Goal: Task Accomplishment & Management: Manage account settings

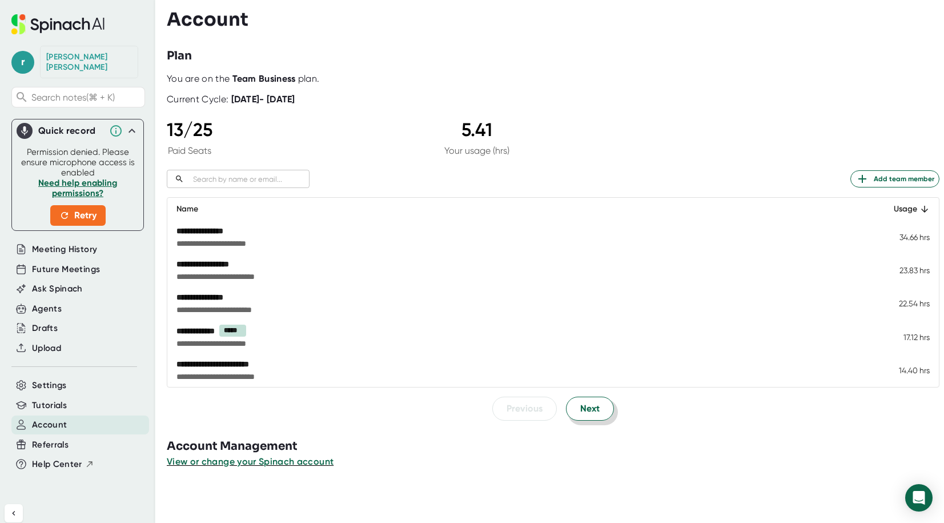
click at [597, 409] on span "Next" at bounding box center [589, 409] width 19 height 14
click at [597, 410] on span "Next" at bounding box center [589, 408] width 19 height 14
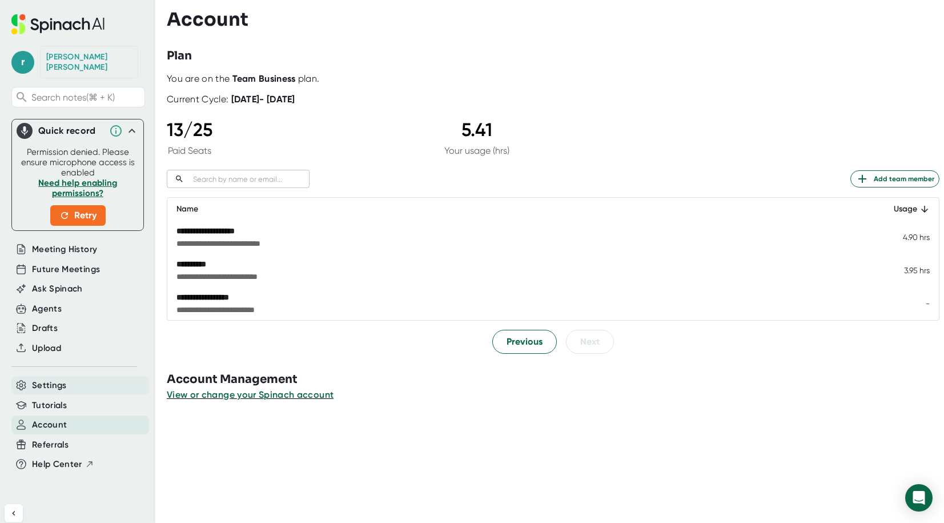
click at [53, 379] on span "Settings" at bounding box center [49, 385] width 35 height 13
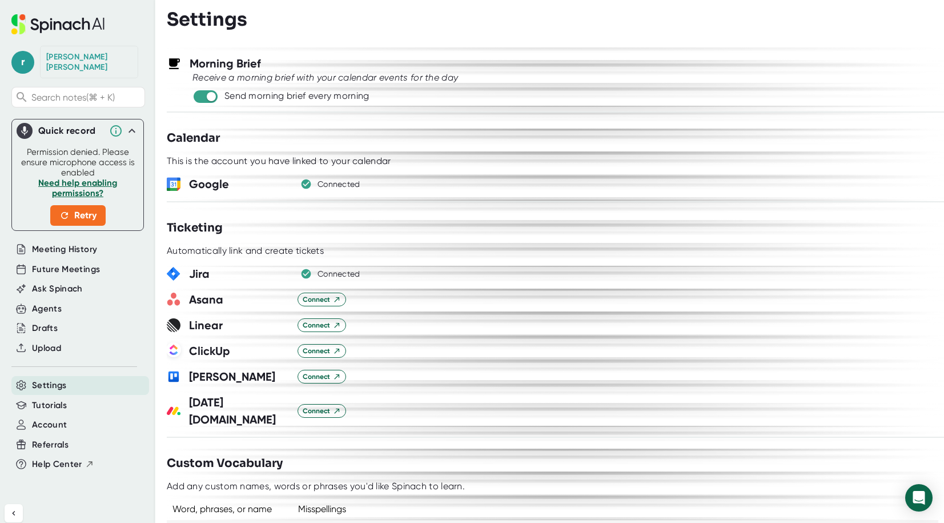
scroll to position [583, 0]
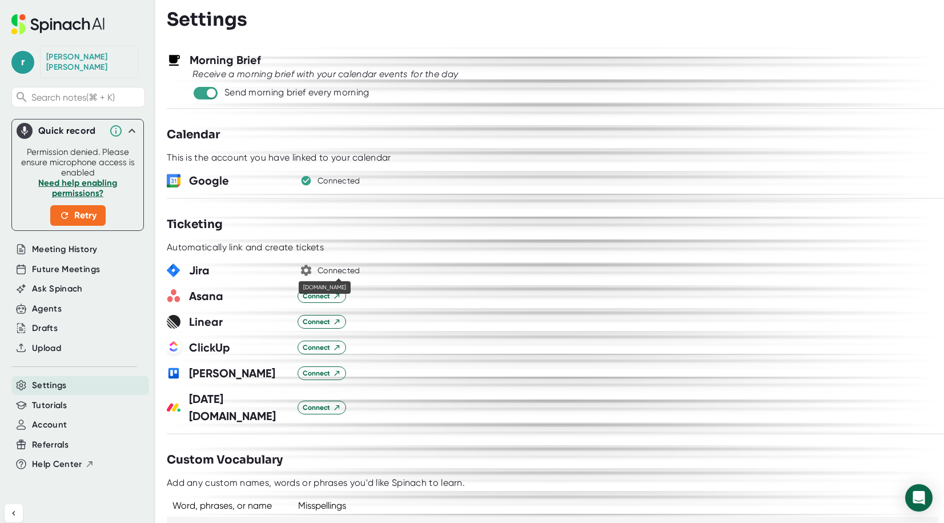
click at [353, 266] on div "Connected" at bounding box center [339, 271] width 43 height 10
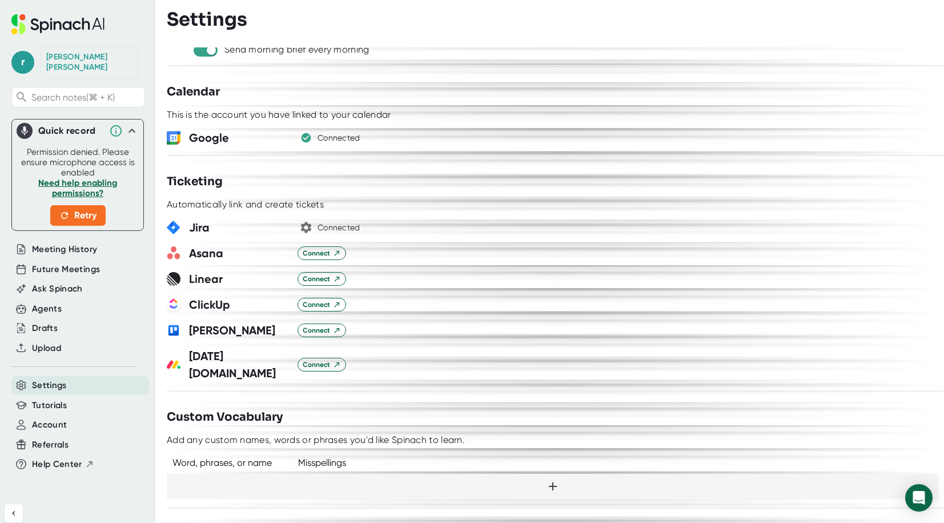
scroll to position [639, 0]
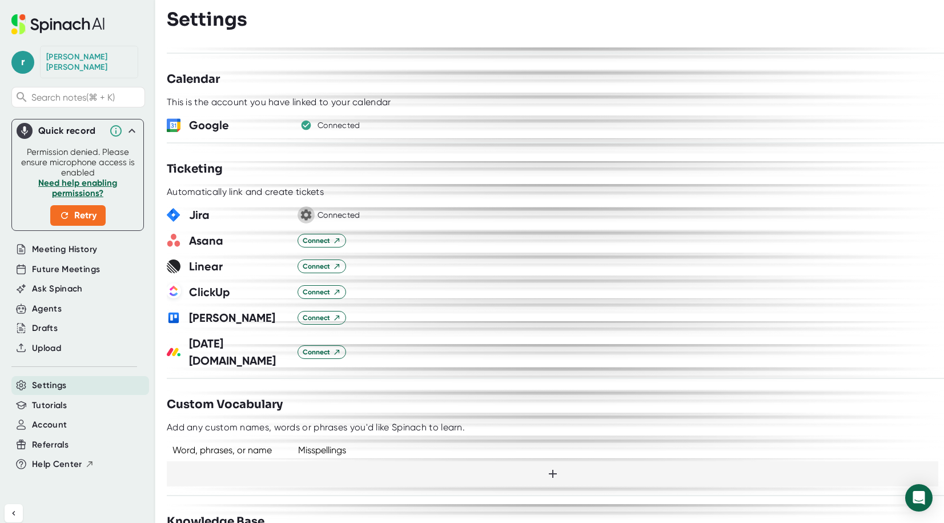
click at [304, 212] on icon "button" at bounding box center [306, 215] width 14 height 14
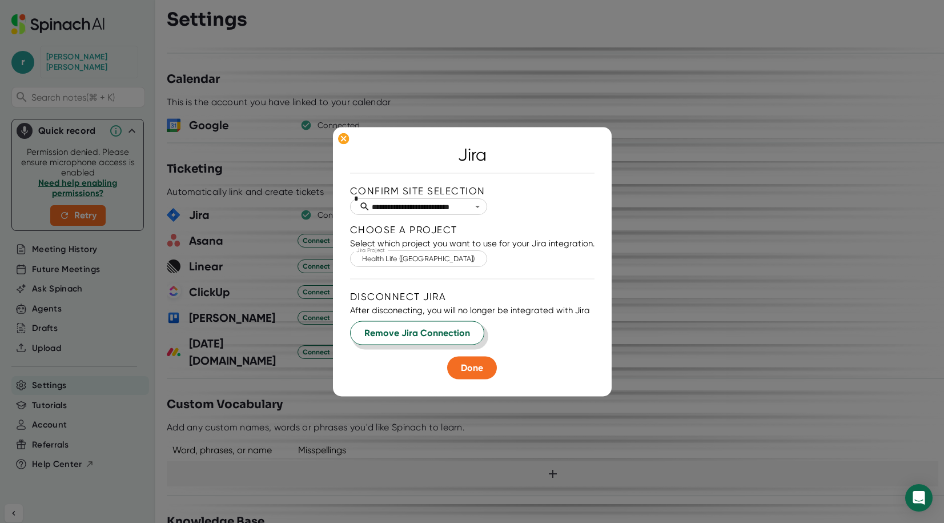
click at [459, 335] on span "Remove Jira Connection" at bounding box center [417, 333] width 106 height 14
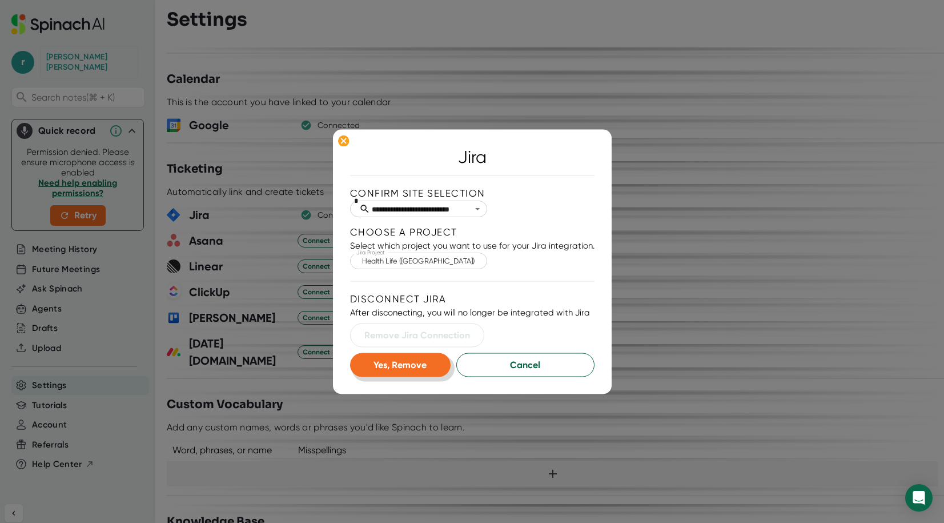
click at [440, 366] on button "Yes, Remove" at bounding box center [400, 364] width 101 height 24
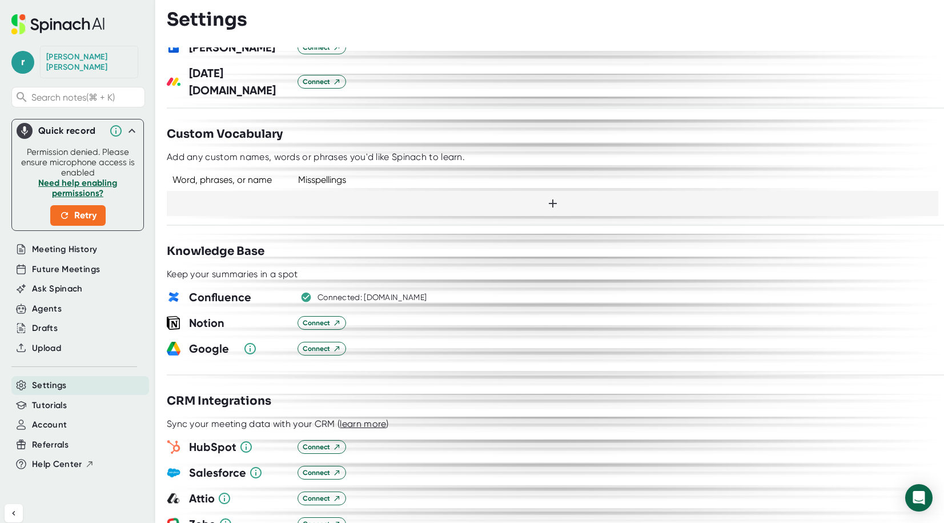
scroll to position [916, 0]
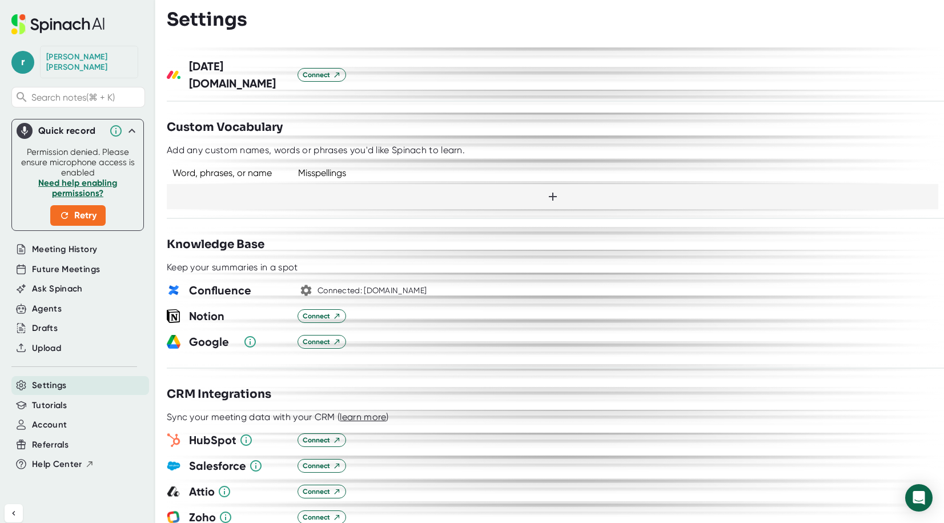
click at [307, 283] on icon "button" at bounding box center [306, 290] width 14 height 14
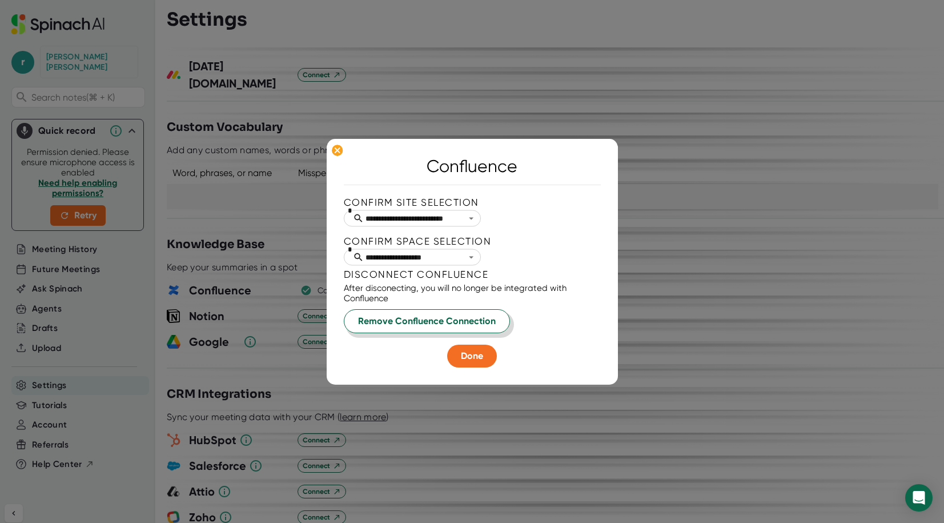
click at [469, 318] on span "Remove Confluence Connection" at bounding box center [427, 321] width 138 height 14
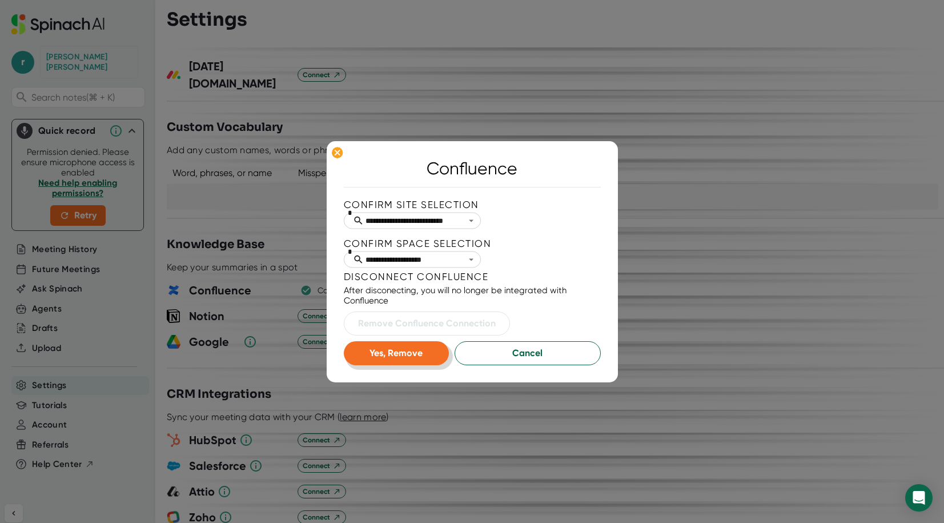
click at [414, 345] on button "Yes, Remove" at bounding box center [397, 353] width 106 height 24
